Goal: Task Accomplishment & Management: Manage account settings

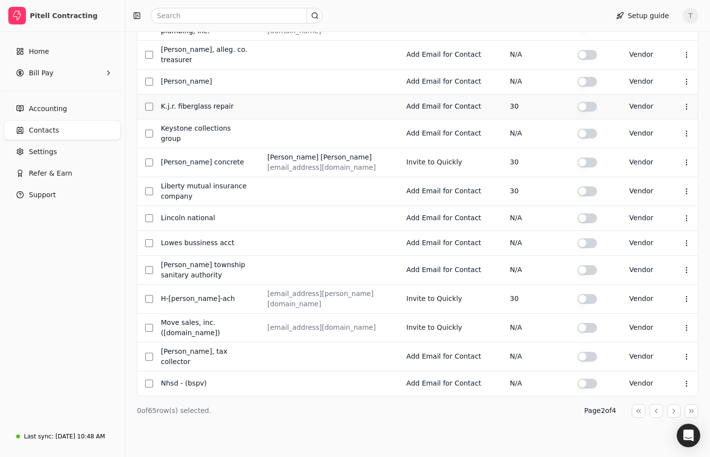
scroll to position [110, 0]
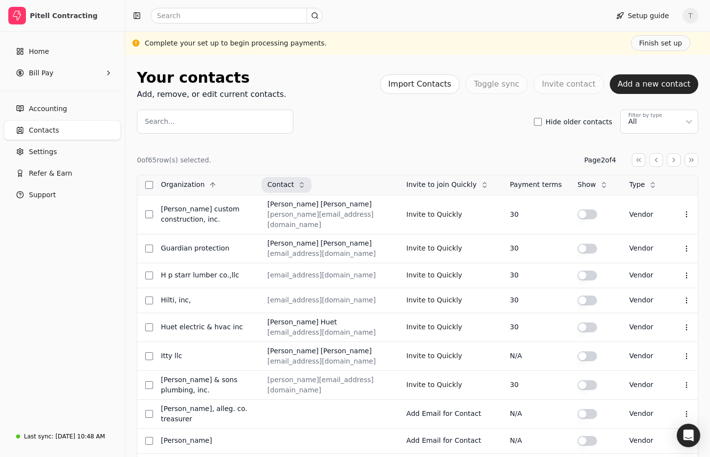
scroll to position [110, 0]
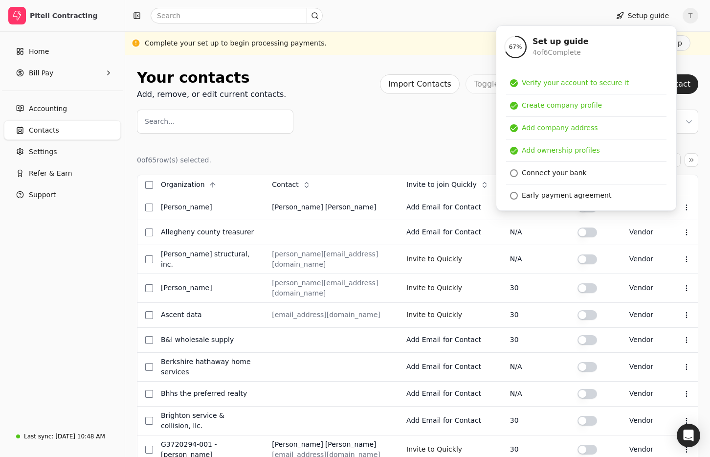
drag, startPoint x: 429, startPoint y: 148, endPoint x: 314, endPoint y: 133, distance: 116.5
click at [425, 147] on div "0 of 65 row(s) selected. Page 1 of 4 Organization Context Menu Button Contact C…" at bounding box center [418, 465] width 562 height 663
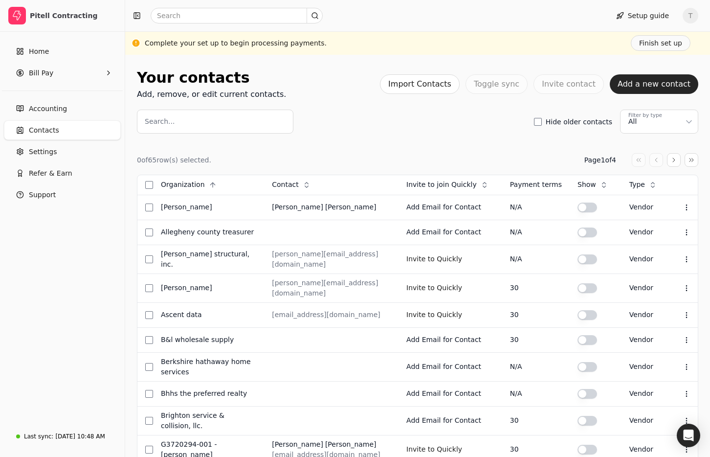
drag, startPoint x: 54, startPoint y: 44, endPoint x: 124, endPoint y: 72, distance: 75.5
click at [54, 44] on link "Home" at bounding box center [62, 52] width 117 height 20
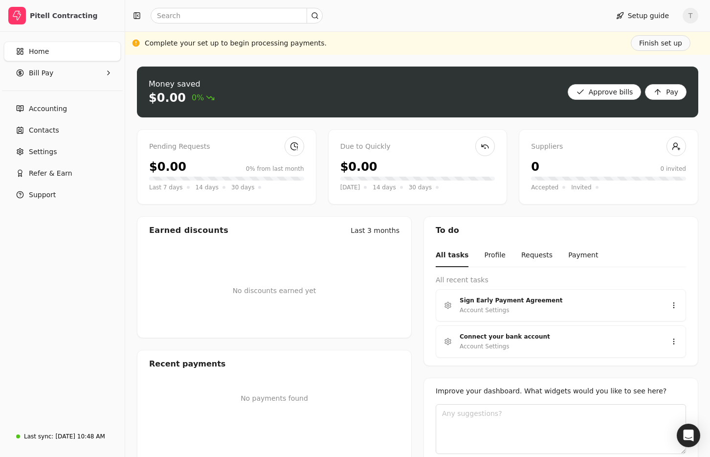
drag, startPoint x: 52, startPoint y: 130, endPoint x: 265, endPoint y: 141, distance: 212.6
click at [53, 130] on span "Contacts" at bounding box center [44, 130] width 30 height 10
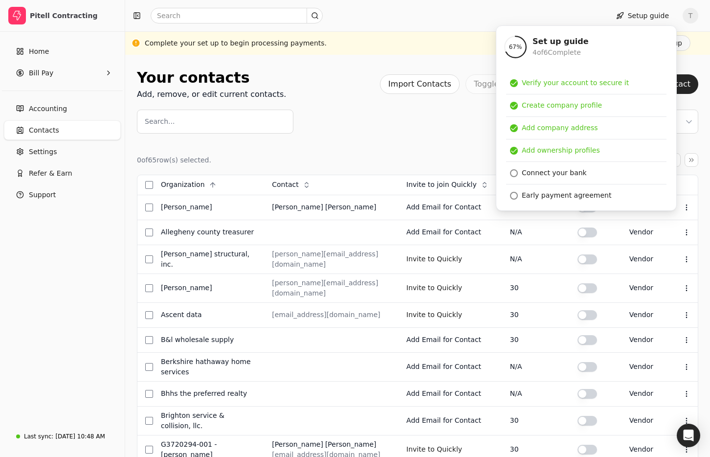
click at [399, 147] on div "0 of 65 row(s) selected. Page 1 of 4 Organization Context Menu Button Contact C…" at bounding box center [418, 465] width 562 height 663
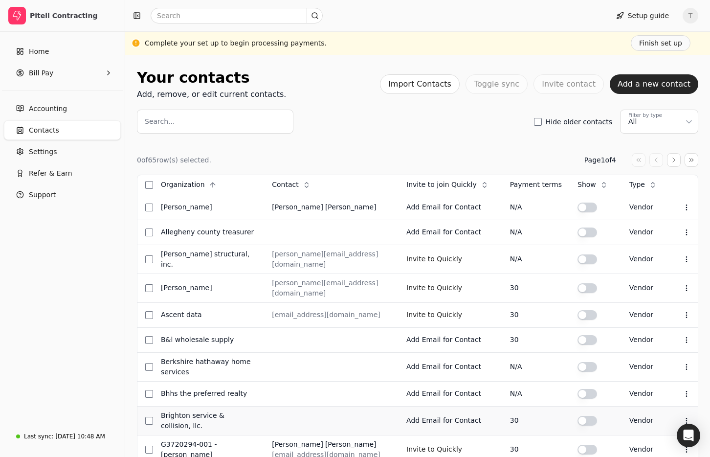
drag, startPoint x: 57, startPoint y: 436, endPoint x: 155, endPoint y: 409, distance: 101.9
click at [57, 436] on div "[DATE] 10:48 AM" at bounding box center [79, 436] width 49 height 9
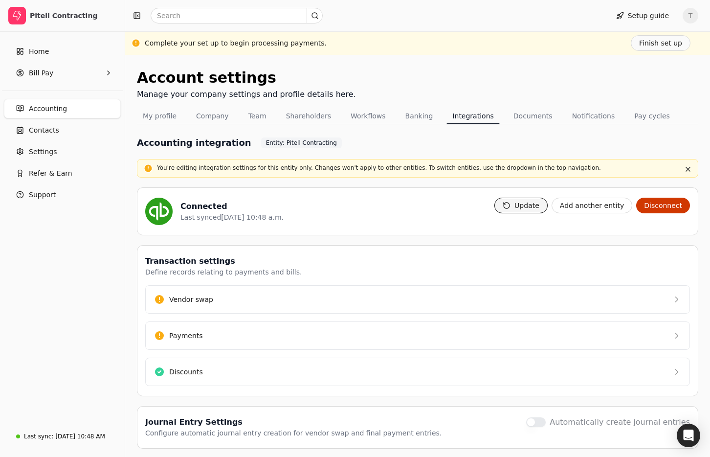
click at [536, 205] on button "Update" at bounding box center [521, 206] width 53 height 16
drag, startPoint x: 53, startPoint y: 52, endPoint x: 86, endPoint y: 73, distance: 39.4
click at [53, 52] on link "Home" at bounding box center [62, 52] width 117 height 20
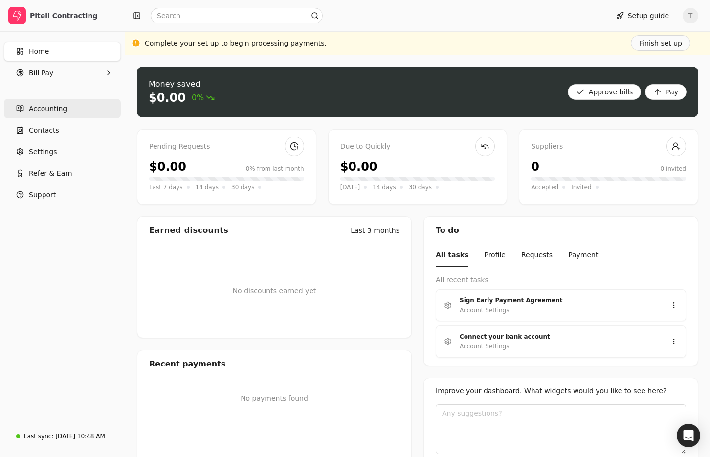
click at [54, 114] on link "Accounting" at bounding box center [62, 109] width 117 height 20
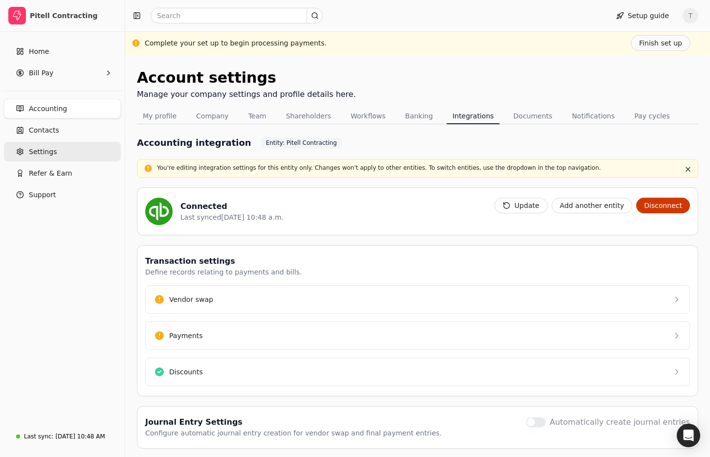
drag, startPoint x: 70, startPoint y: 127, endPoint x: 111, endPoint y: 149, distance: 45.5
click at [70, 127] on link "Contacts" at bounding box center [62, 130] width 117 height 20
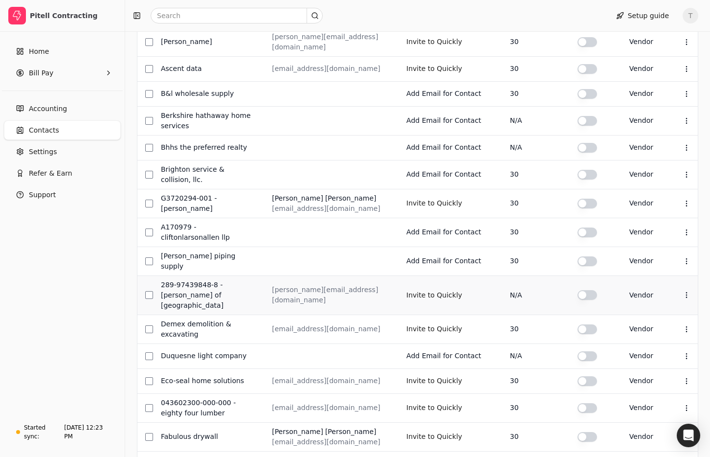
scroll to position [333, 0]
